Goal: Information Seeking & Learning: Check status

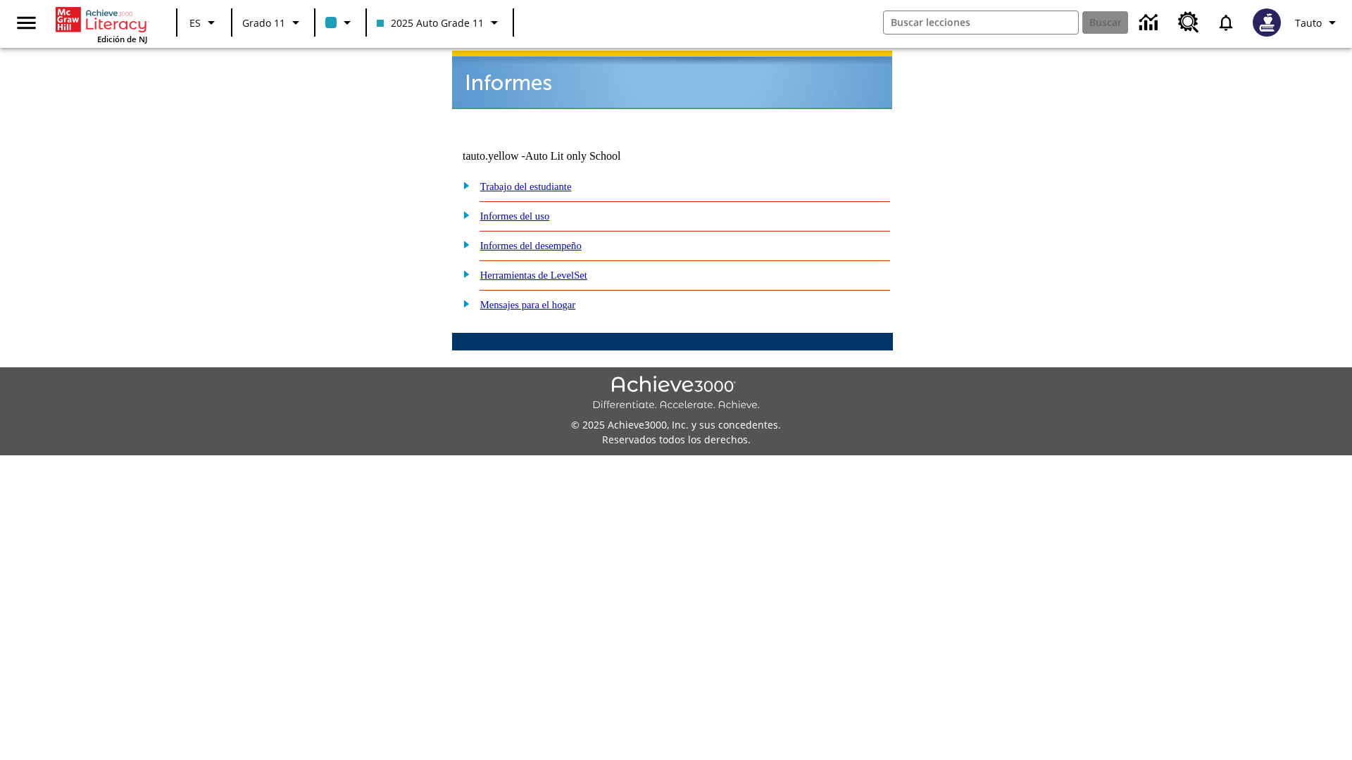
click at [526, 210] on link "Informes del uso" at bounding box center [515, 215] width 70 height 11
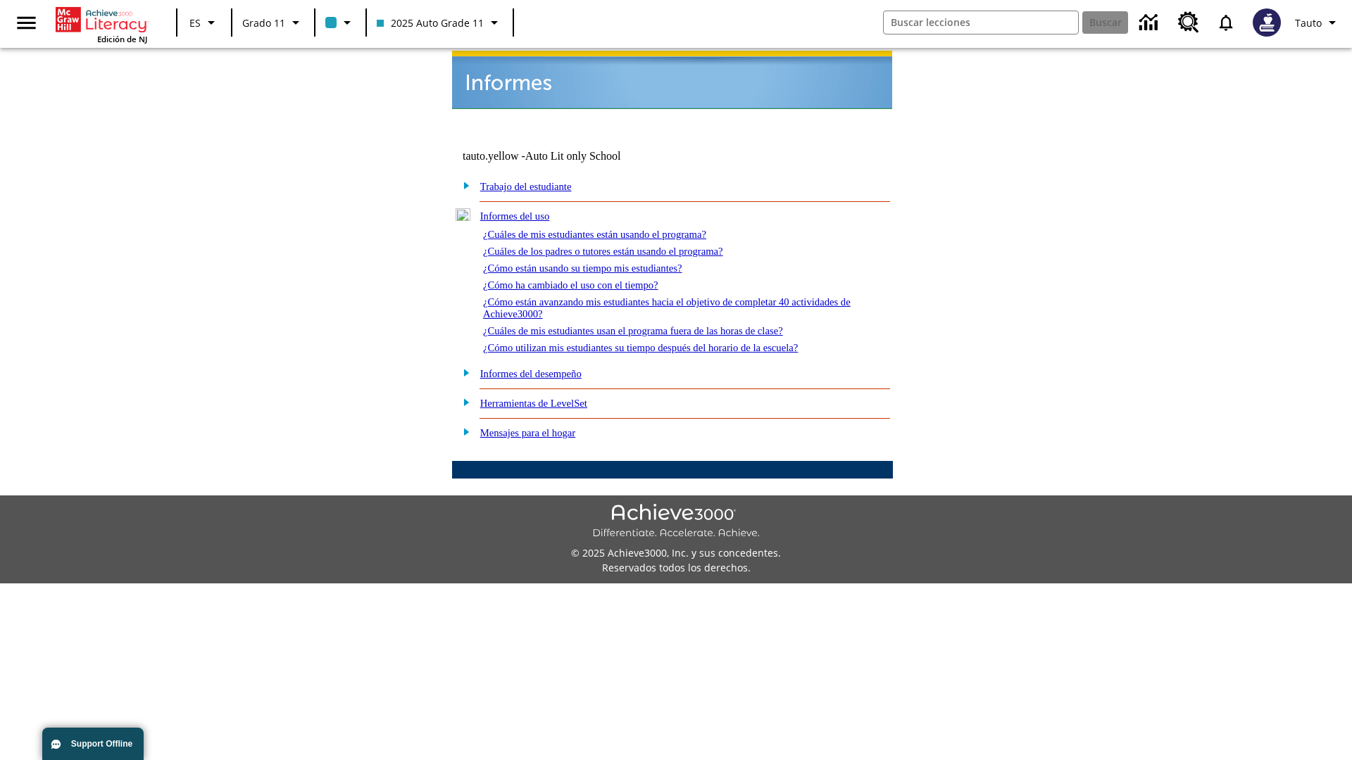
click at [614, 229] on link "¿Cuáles de mis estudiantes están usando el programa?" at bounding box center [594, 234] width 223 height 11
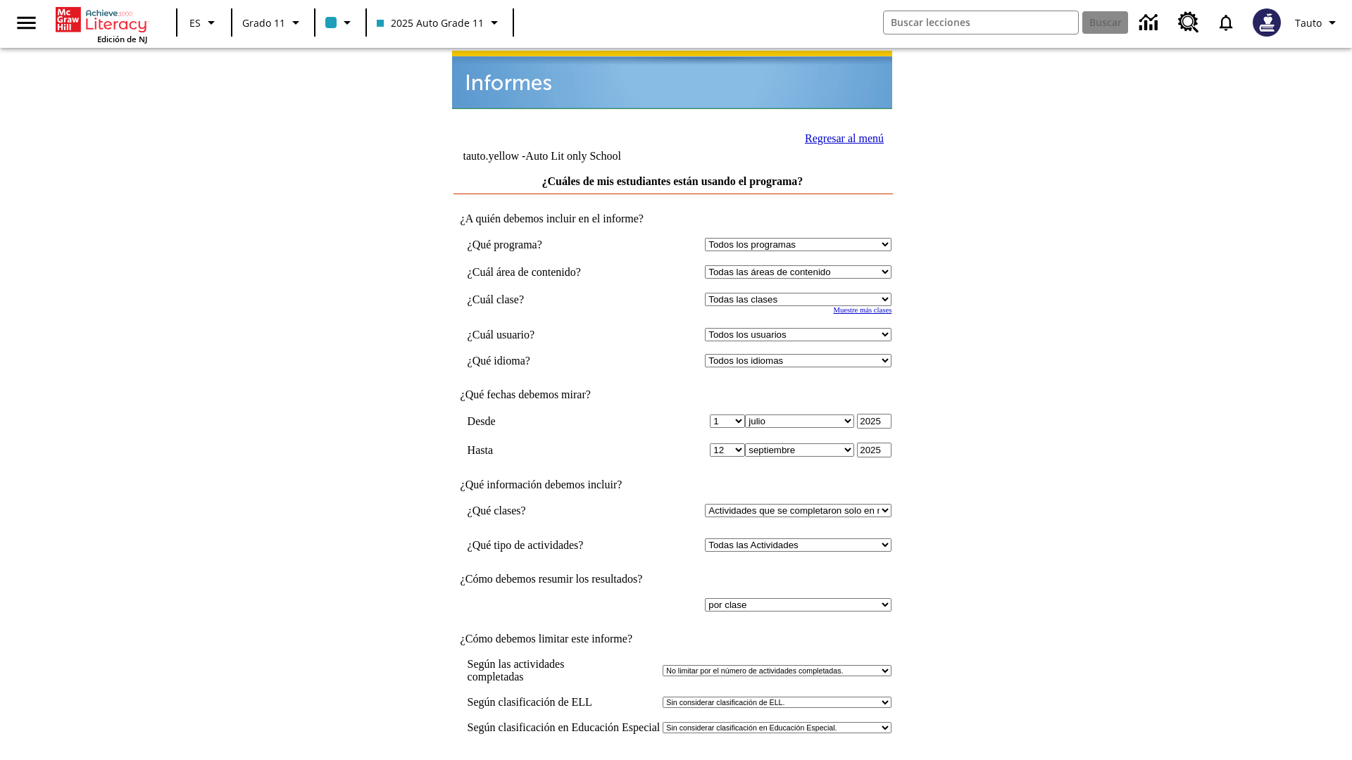
click at [673, 760] on input "Ver Informe" at bounding box center [672, 774] width 65 height 15
click at [840, 137] on link "Regresar al menú" at bounding box center [844, 138] width 79 height 12
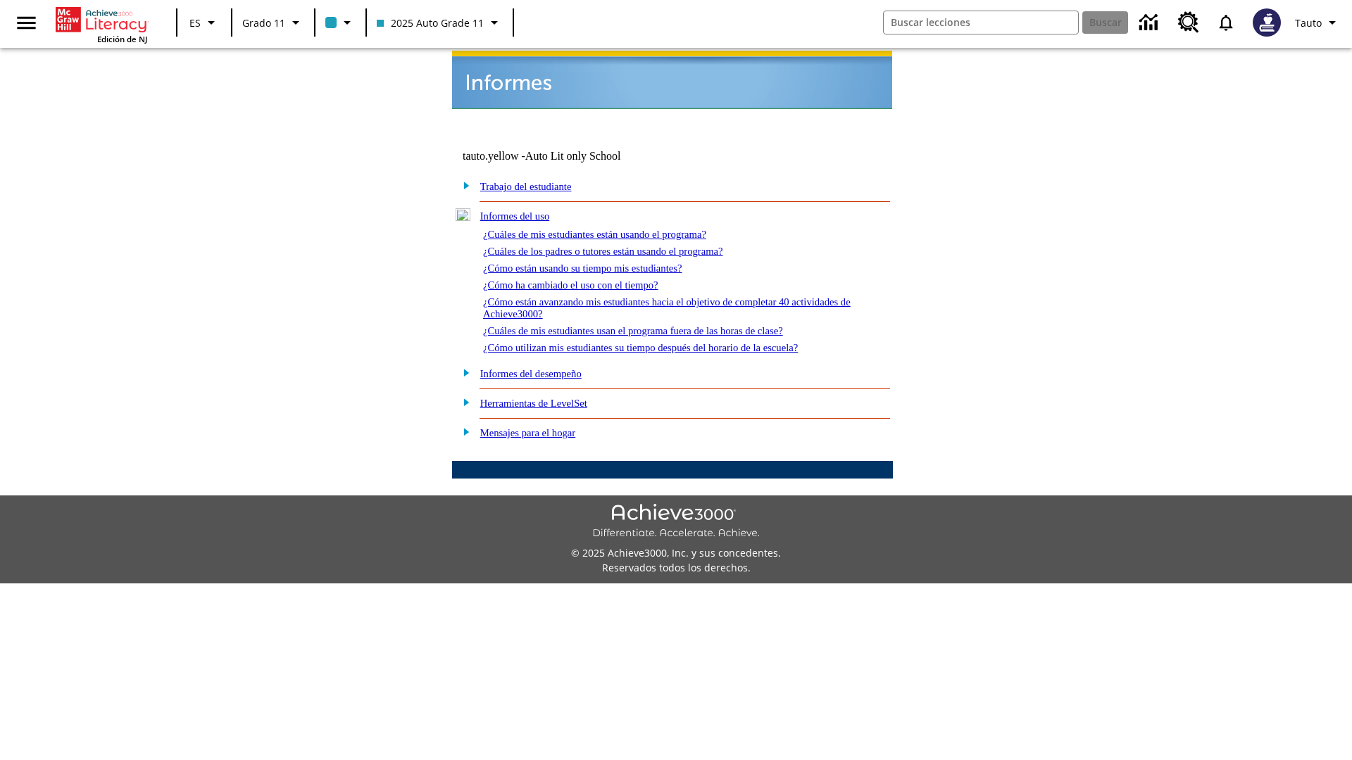
click at [599, 263] on link "¿Cómo están usando su tiempo mis estudiantes?" at bounding box center [582, 268] width 199 height 11
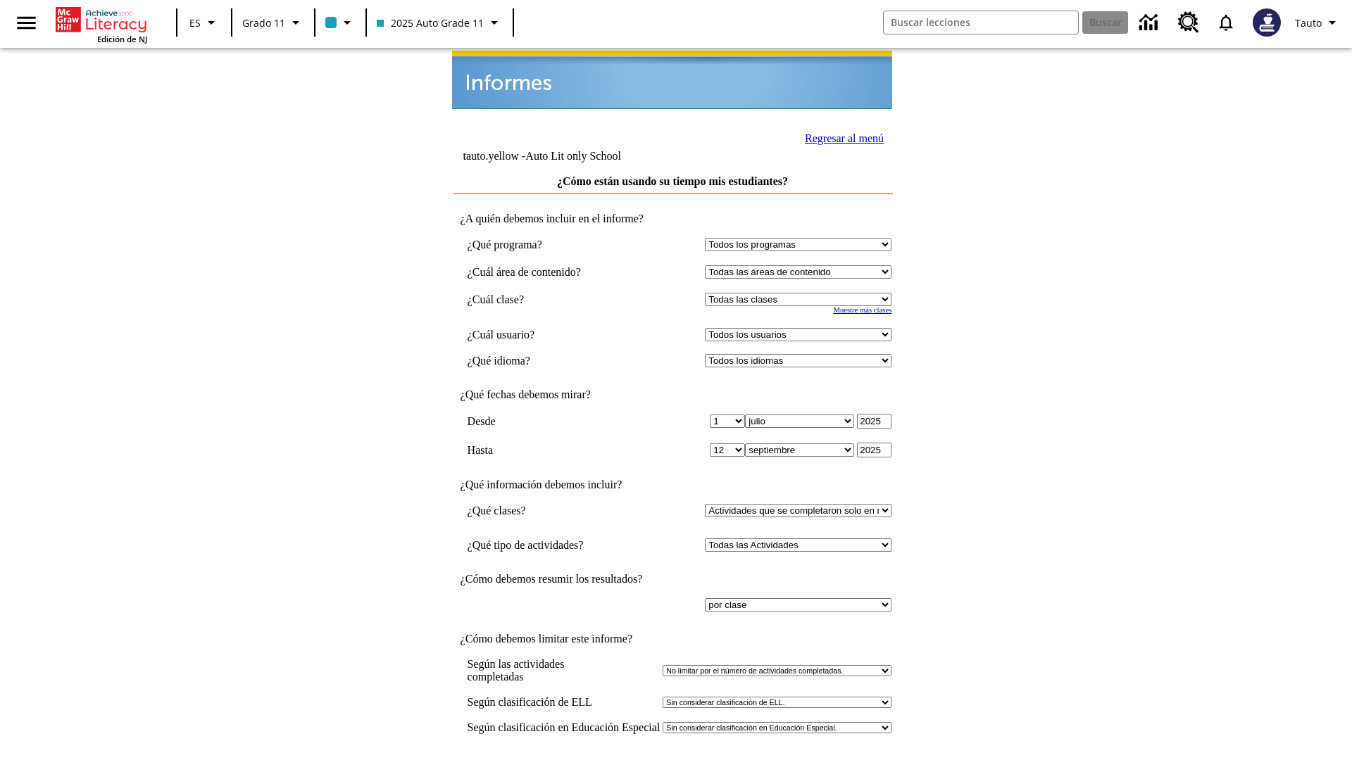
click at [840, 137] on link "Regresar al menú" at bounding box center [844, 138] width 79 height 12
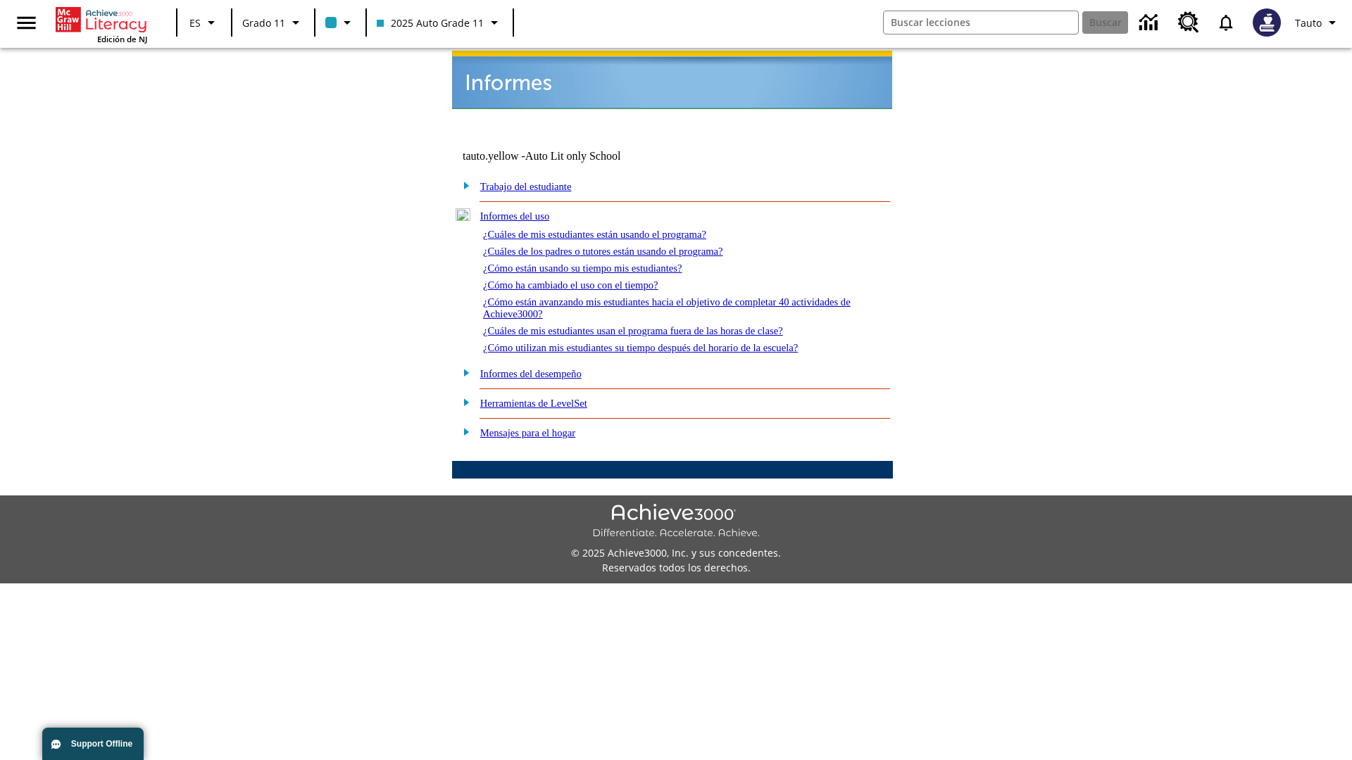
click at [665, 342] on link "¿Cómo utilizan mis estudiantes su tiempo después del horario de la escuela?" at bounding box center [640, 347] width 315 height 11
